Goal: Information Seeking & Learning: Learn about a topic

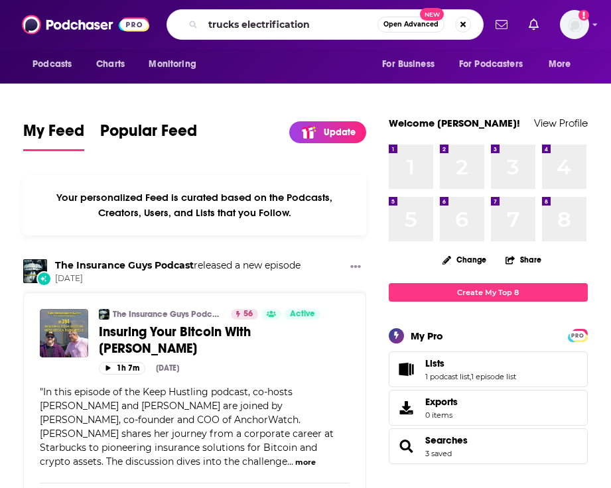
type input "trucks electrification"
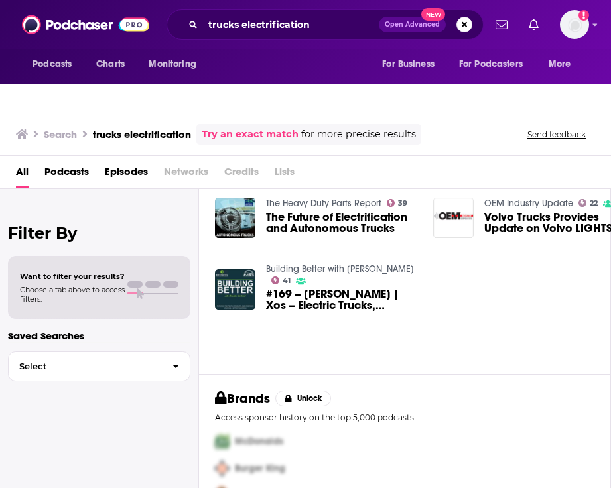
scroll to position [201, 0]
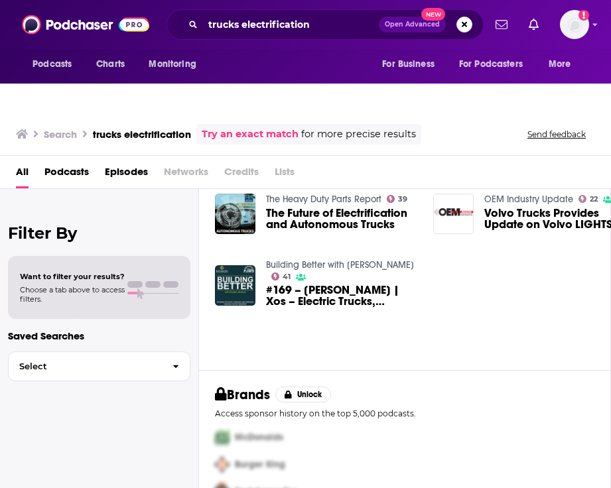
click at [281, 259] on link "Building Better with [PERSON_NAME]" at bounding box center [340, 264] width 148 height 11
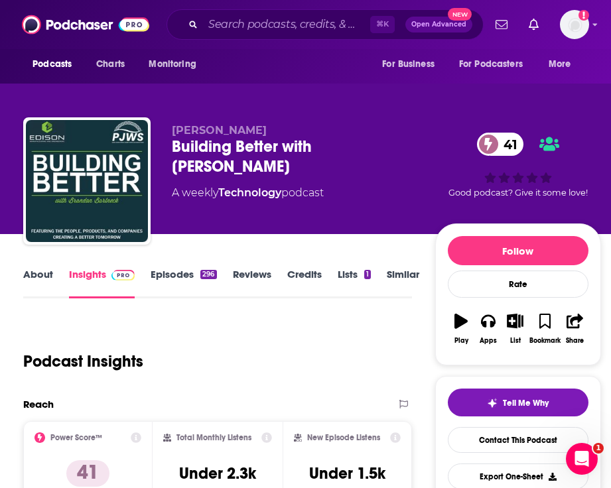
click at [174, 268] on link "Episodes 296" at bounding box center [184, 283] width 66 height 31
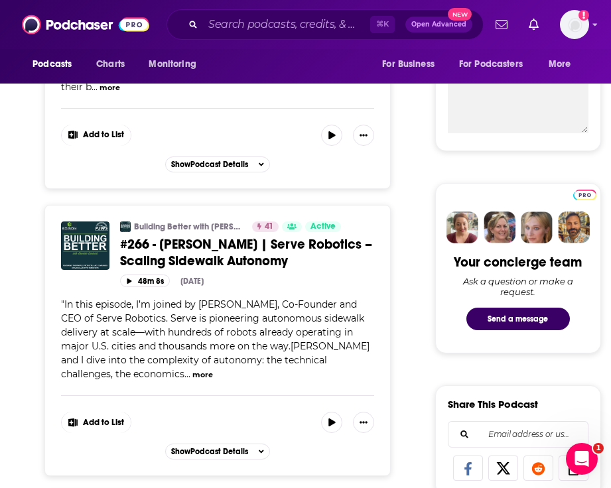
scroll to position [523, 0]
